Goal: Find specific page/section: Find specific page/section

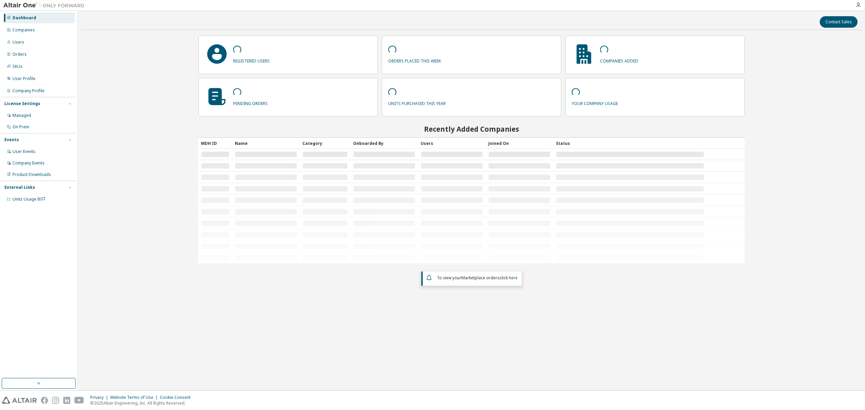
click at [43, 26] on div "Companies" at bounding box center [39, 30] width 72 height 11
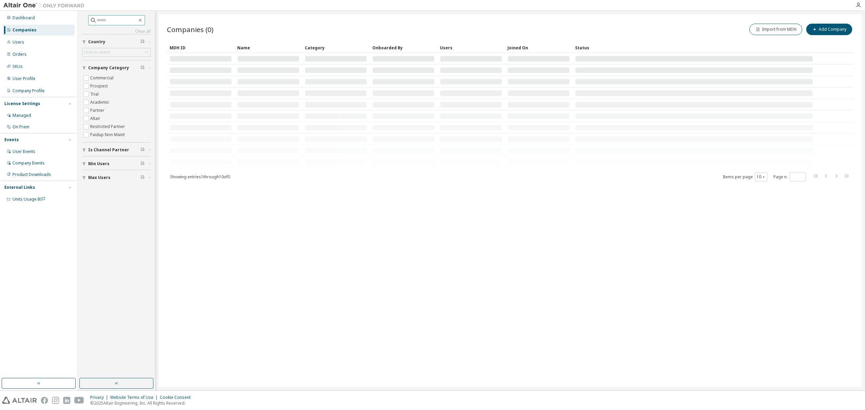
click at [98, 21] on input "text" at bounding box center [117, 20] width 41 height 7
type input "*******"
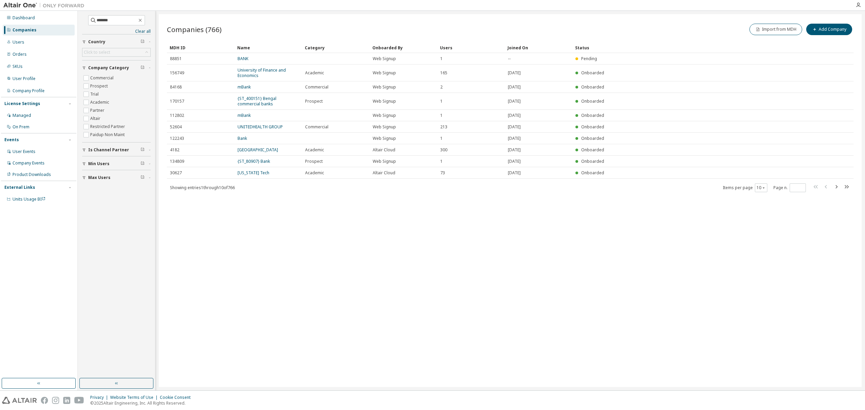
click at [835, 185] on icon "button" at bounding box center [837, 187] width 8 height 8
type input "*"
click at [249, 162] on link "US Bank" at bounding box center [246, 162] width 16 height 6
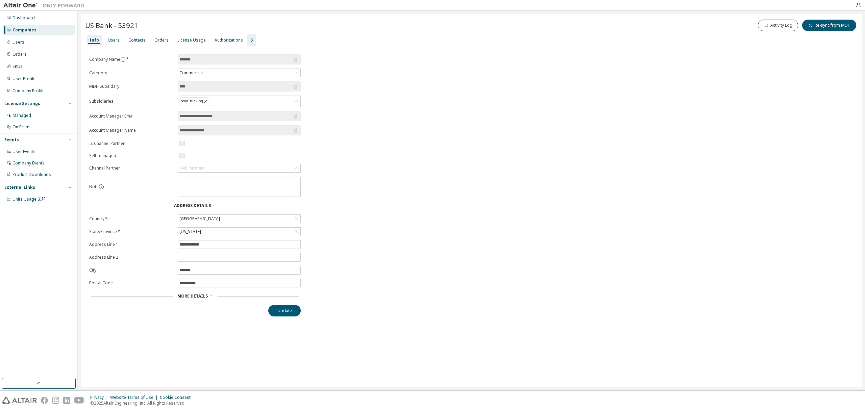
click at [105, 38] on div "Users" at bounding box center [113, 40] width 17 height 11
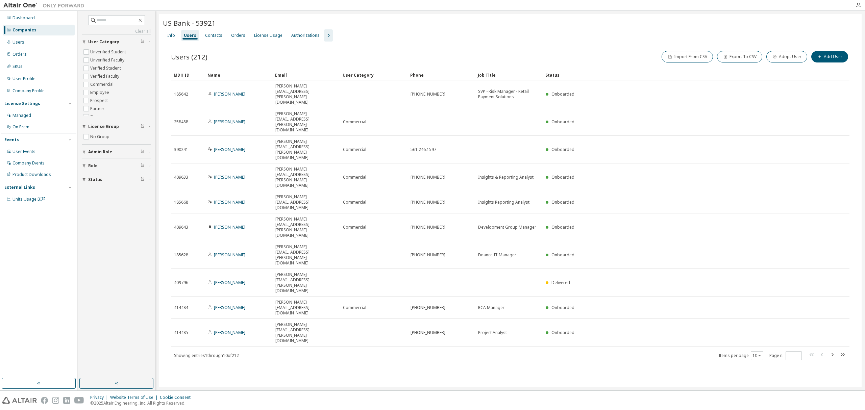
click at [840, 351] on icon "button" at bounding box center [843, 355] width 8 height 8
type input "**"
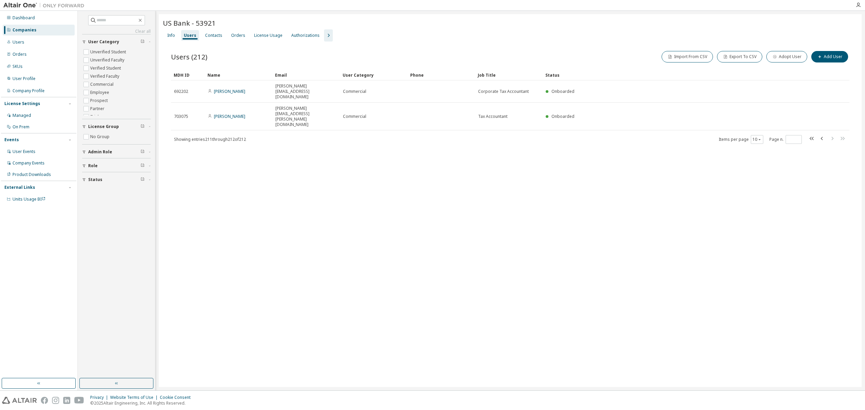
click at [235, 114] on link "[PERSON_NAME]" at bounding box center [229, 117] width 31 height 6
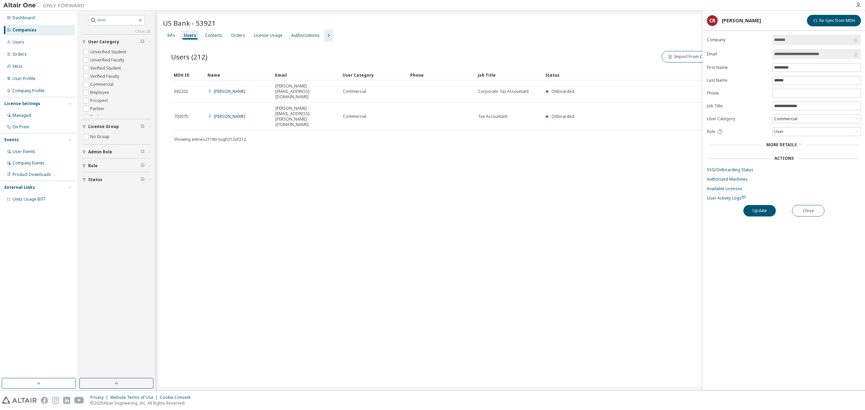
click at [728, 171] on link "SSO/Onboarding Status" at bounding box center [784, 169] width 154 height 5
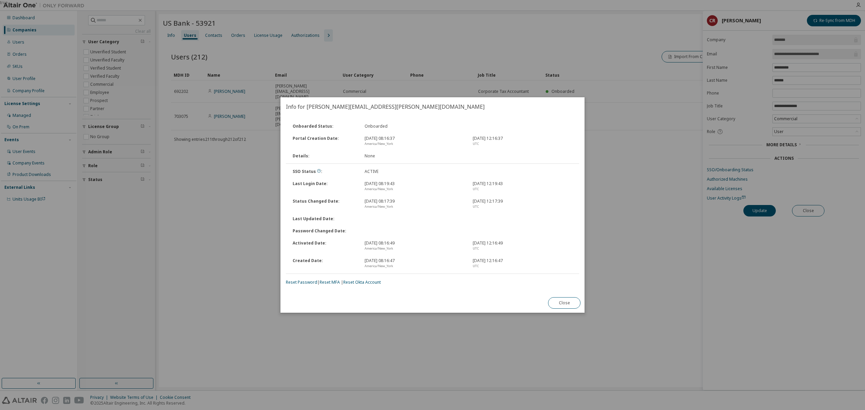
click at [571, 300] on button "Close" at bounding box center [564, 302] width 32 height 11
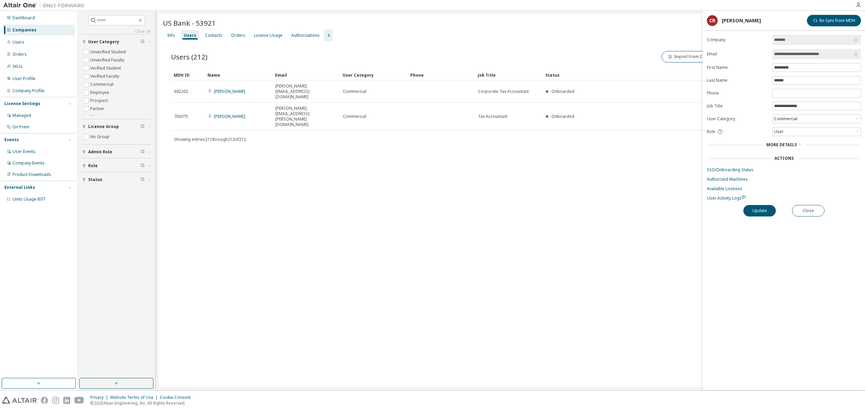
click at [230, 89] on link "[PERSON_NAME]" at bounding box center [229, 92] width 31 height 6
click at [724, 171] on link "SSO/Onboarding Status" at bounding box center [784, 169] width 154 height 5
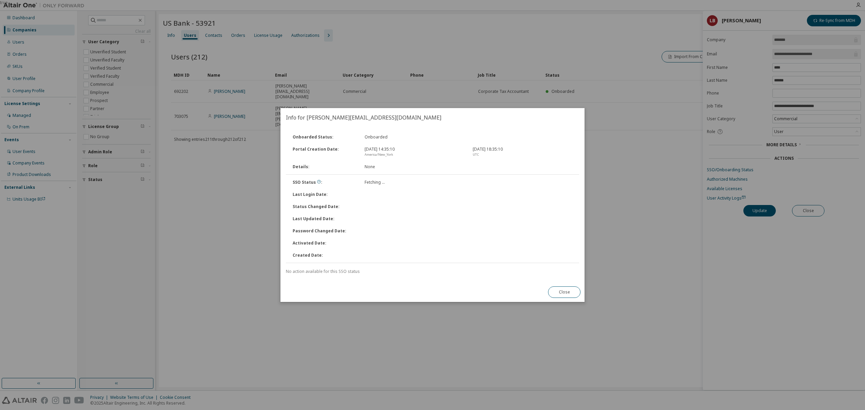
click at [563, 290] on button "Close" at bounding box center [564, 292] width 32 height 11
